Goal: Information Seeking & Learning: Learn about a topic

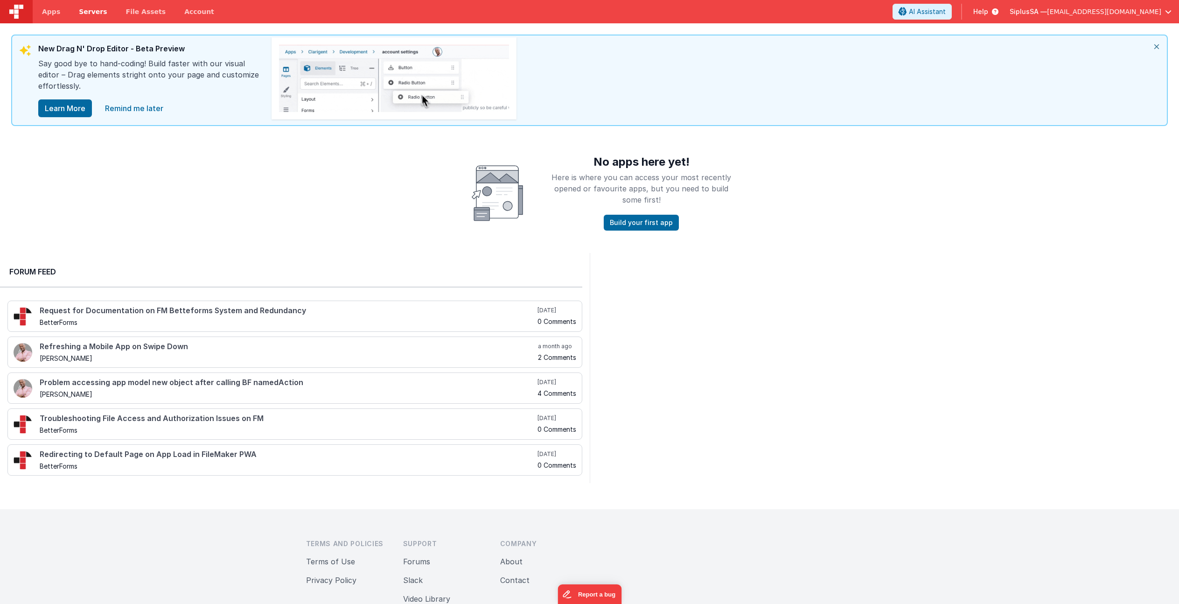
click at [95, 12] on span "Servers" at bounding box center [93, 11] width 28 height 9
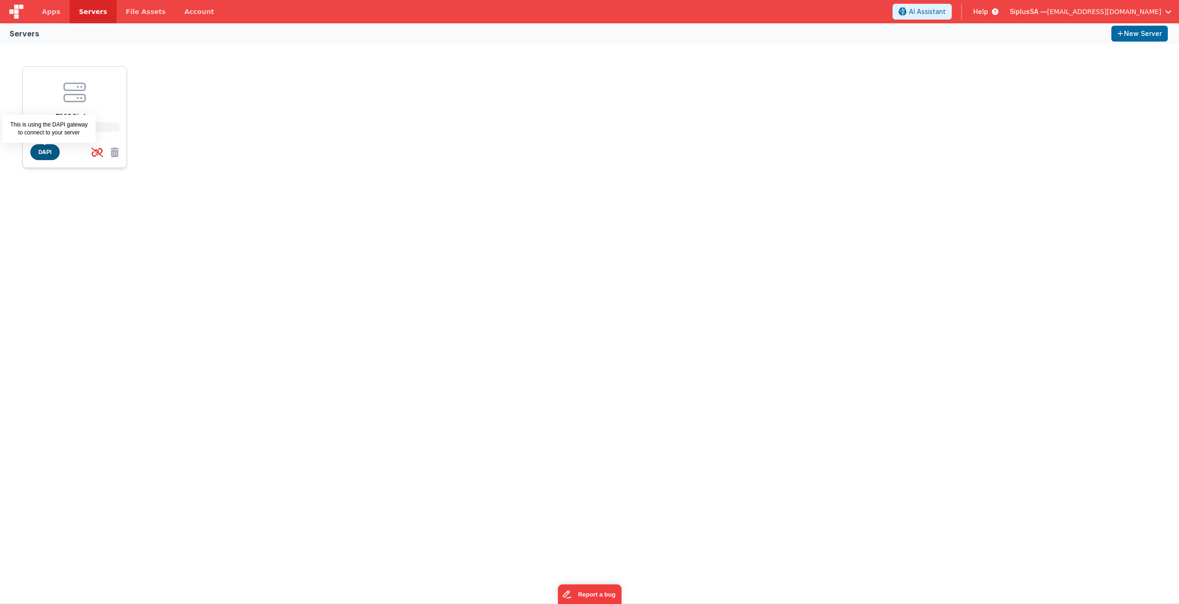
click at [56, 154] on span "DAPI" at bounding box center [44, 152] width 29 height 16
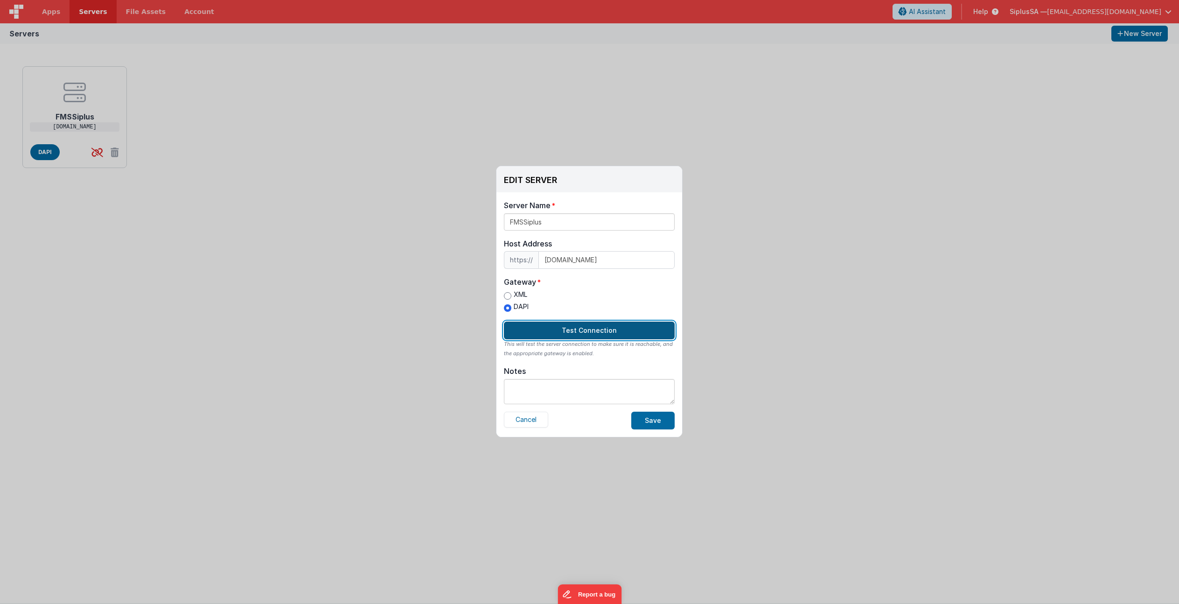
click at [619, 335] on button "Test Connection" at bounding box center [589, 330] width 171 height 18
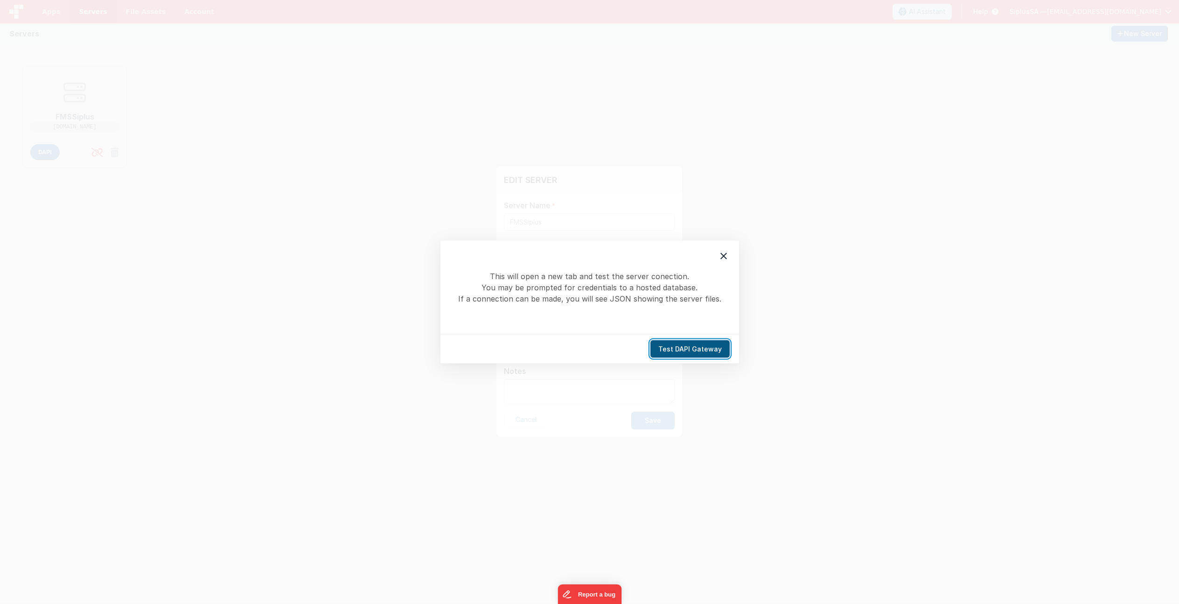
click at [702, 348] on button "Test DAPI Gateway" at bounding box center [689, 349] width 79 height 18
click at [714, 353] on button "Test DAPI Gateway" at bounding box center [689, 349] width 79 height 18
click at [724, 256] on icon at bounding box center [723, 256] width 7 height 7
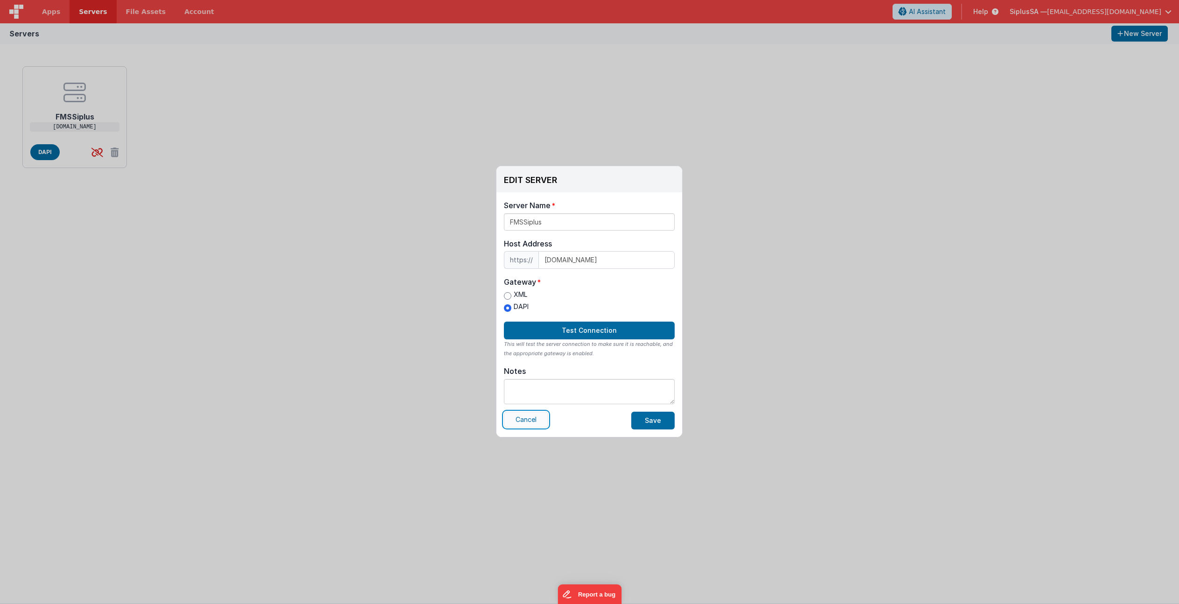
click at [531, 418] on button "Cancel" at bounding box center [526, 419] width 44 height 16
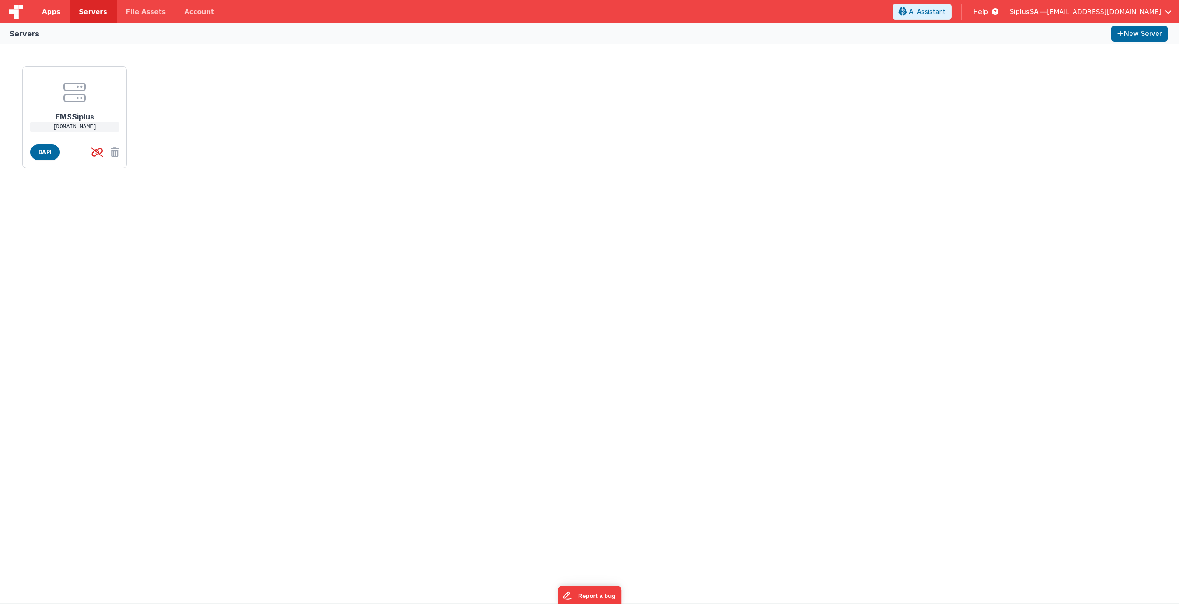
click at [52, 16] on link "Apps" at bounding box center [51, 11] width 37 height 23
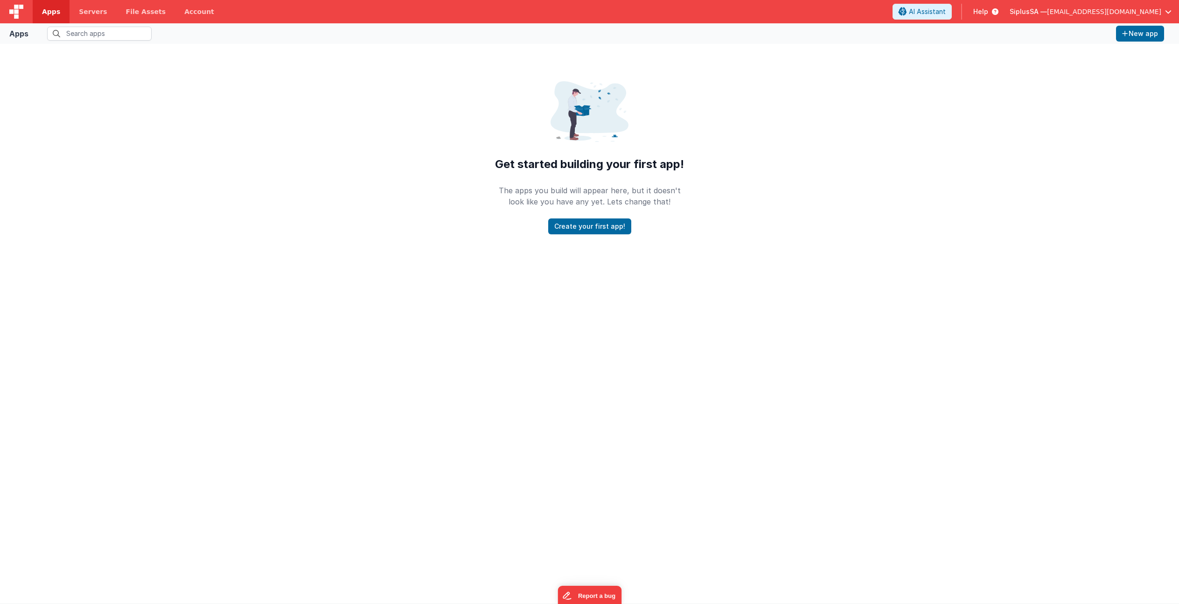
click at [988, 14] on span "Help" at bounding box center [980, 11] width 15 height 9
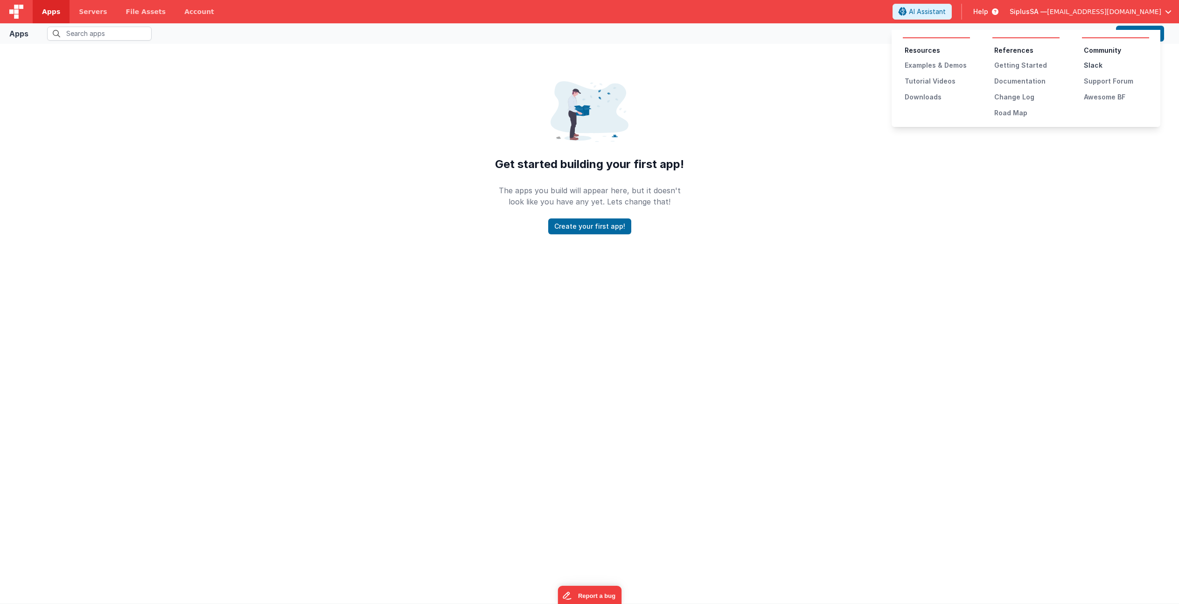
click at [1095, 67] on div "Slack" at bounding box center [1116, 65] width 65 height 9
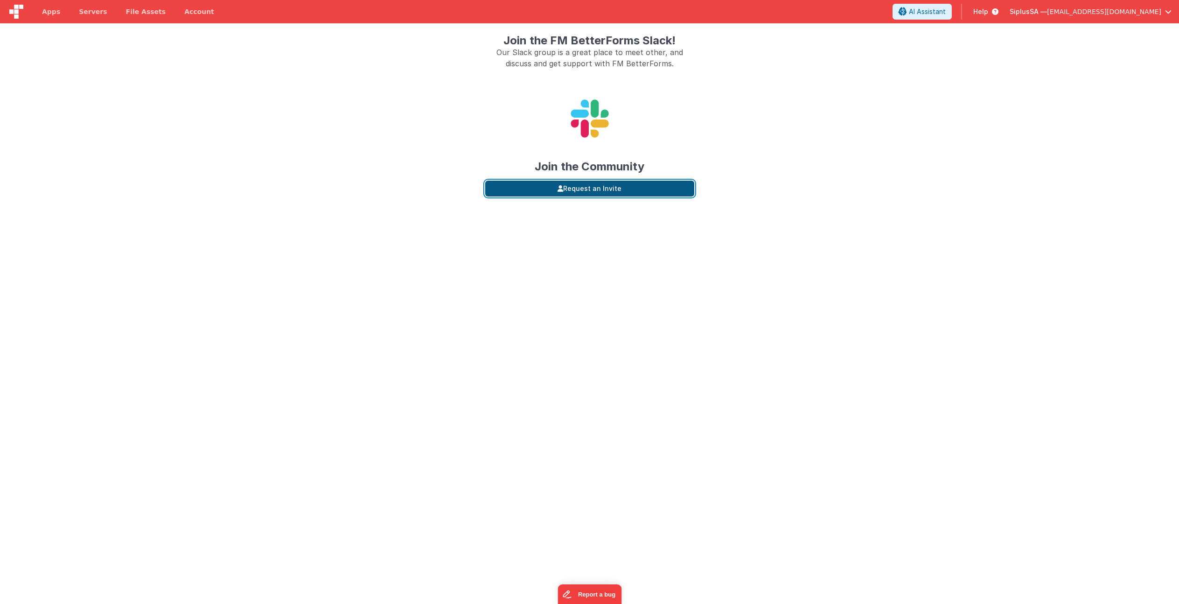
click at [596, 192] on button "Request an Invite" at bounding box center [589, 189] width 209 height 16
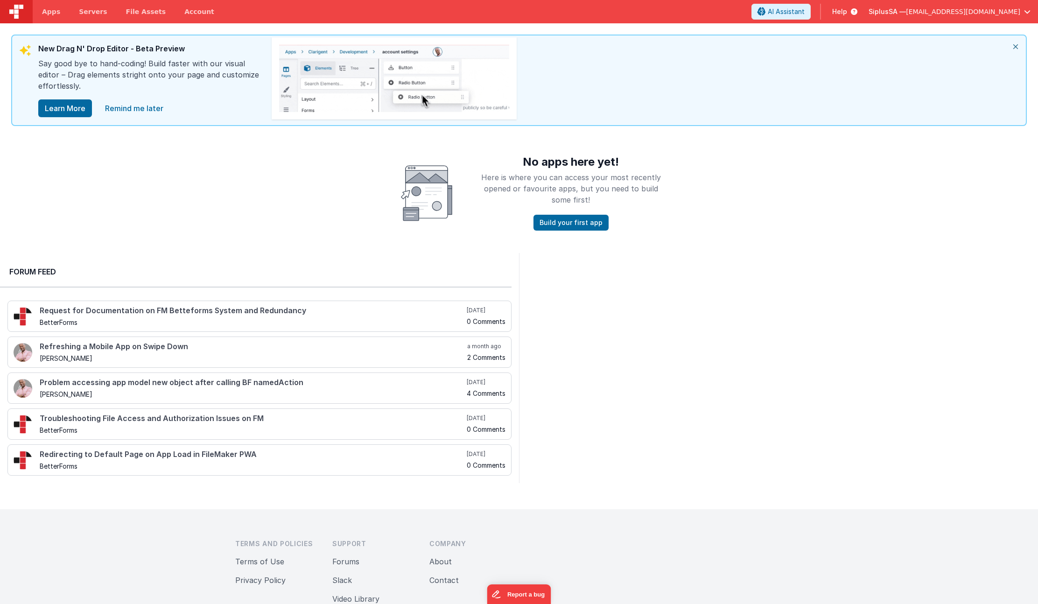
click at [857, 13] on icon at bounding box center [852, 11] width 10 height 9
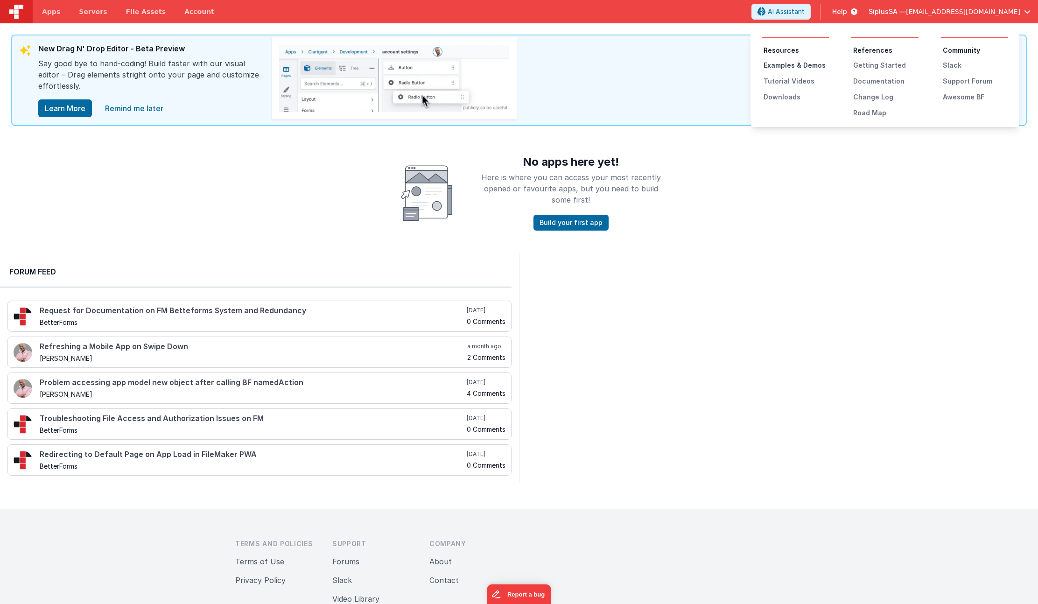
click at [811, 66] on div "Examples & Demos" at bounding box center [795, 65] width 65 height 9
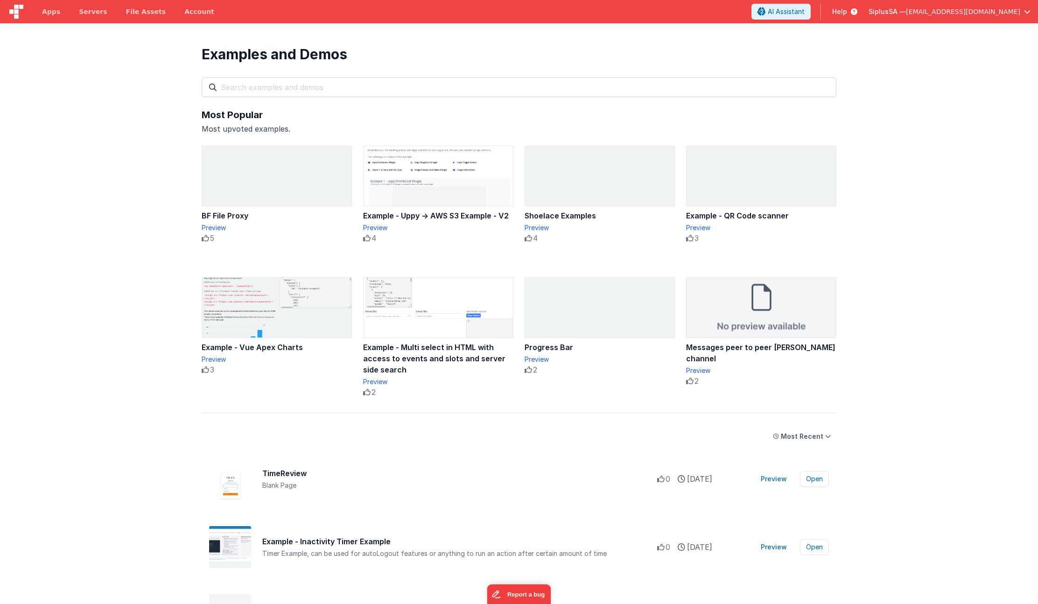
click at [857, 11] on icon at bounding box center [852, 11] width 10 height 9
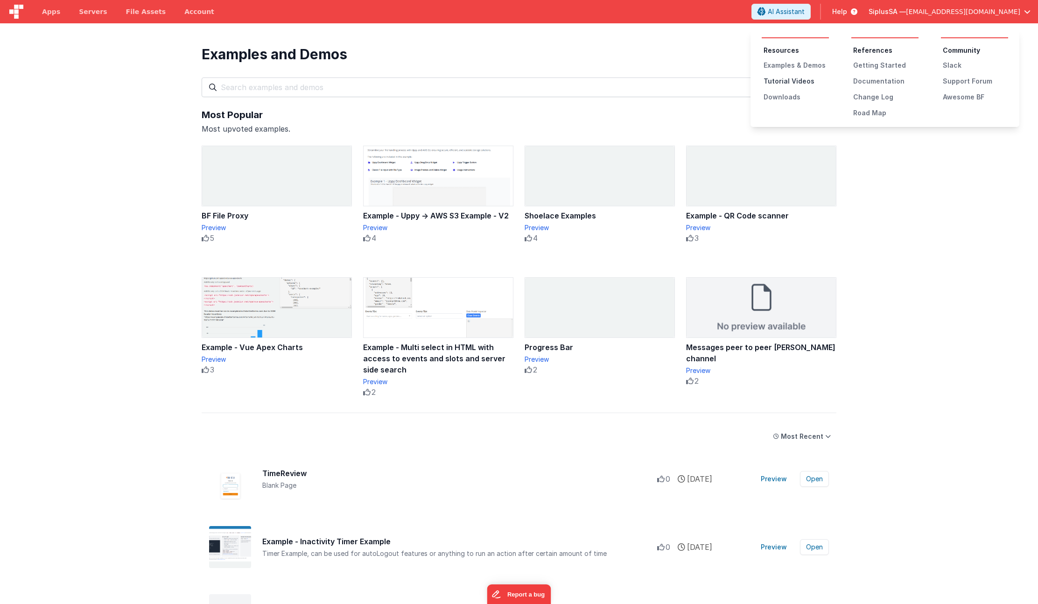
click at [806, 82] on div "Tutorial Videos" at bounding box center [795, 81] width 65 height 9
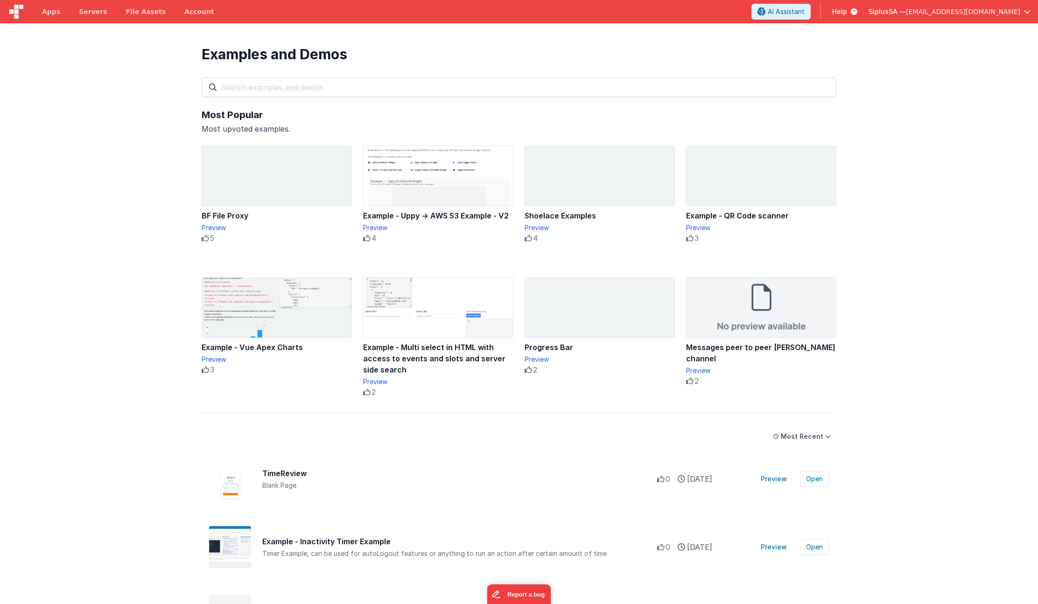
click at [847, 13] on span "Help" at bounding box center [839, 11] width 15 height 9
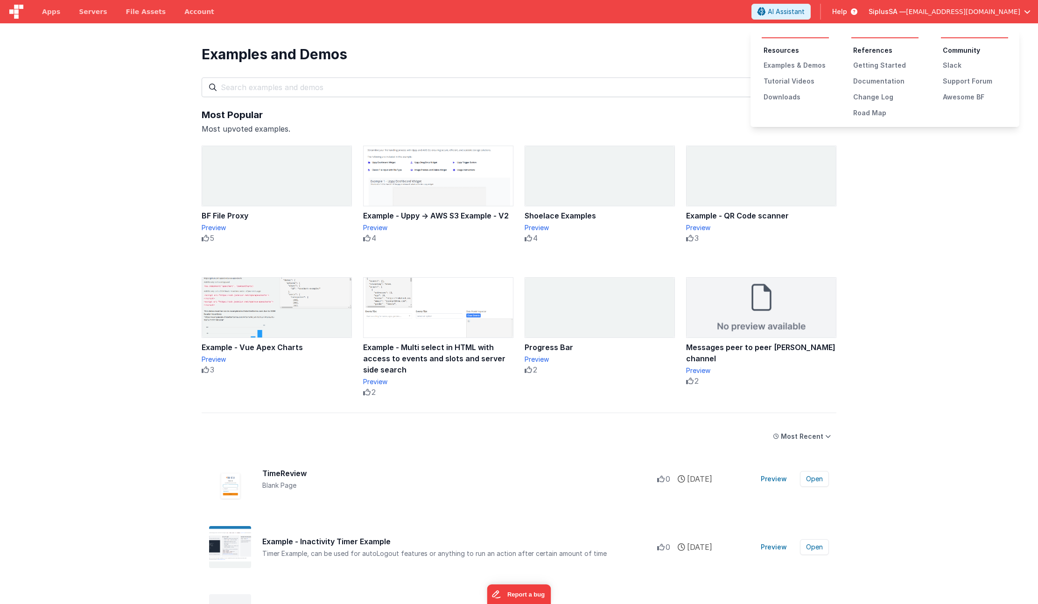
click at [915, 316] on button at bounding box center [519, 302] width 1038 height 604
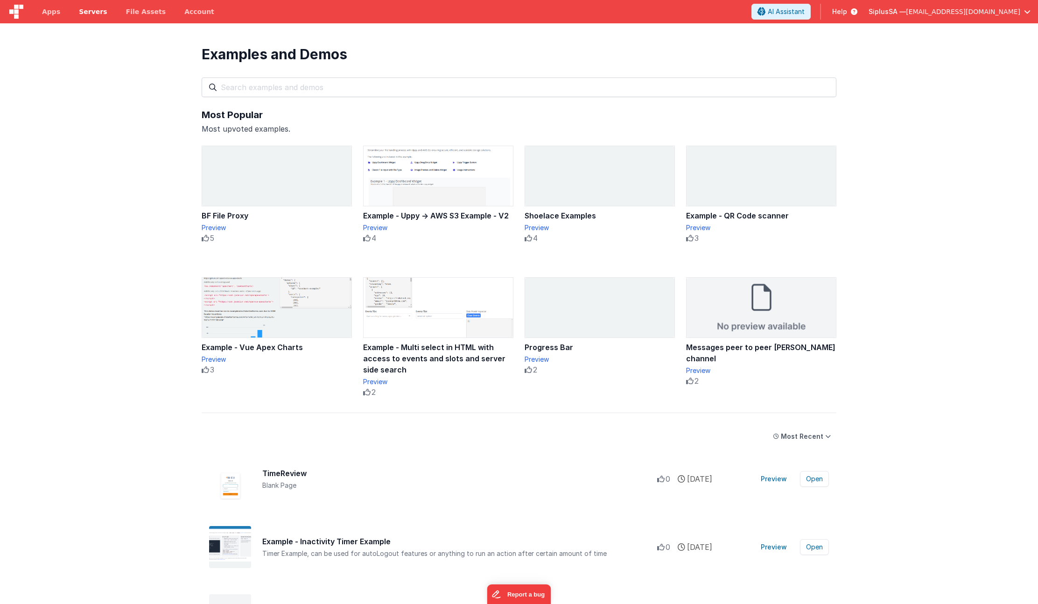
click at [101, 14] on span "Servers" at bounding box center [93, 11] width 28 height 9
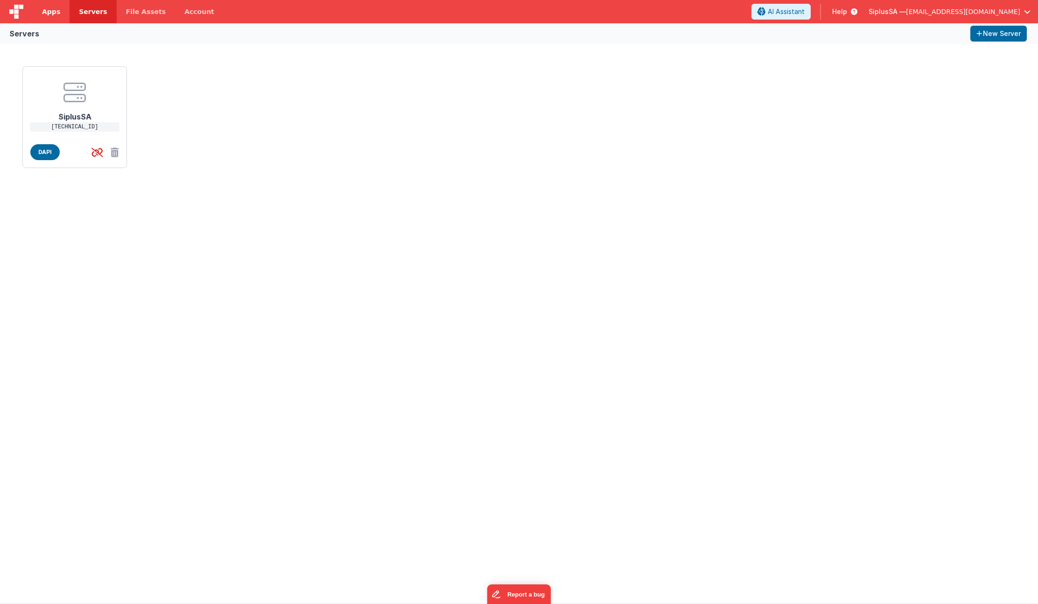
click at [60, 12] on link "Apps" at bounding box center [51, 11] width 37 height 23
